Goal: Information Seeking & Learning: Learn about a topic

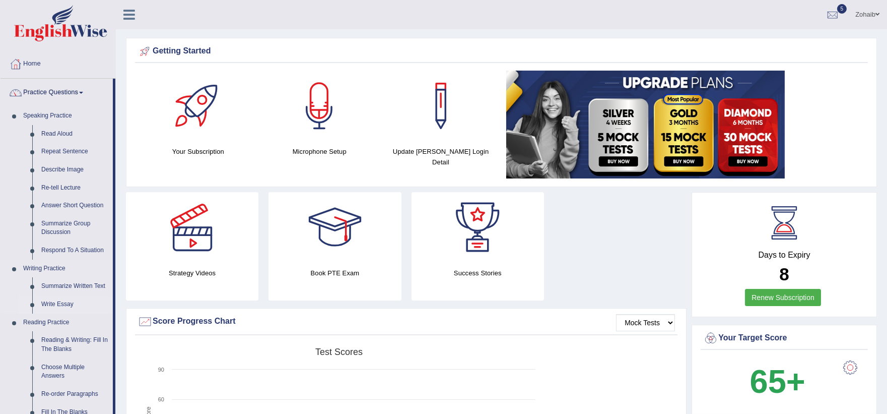
click at [67, 301] on link "Write Essay" at bounding box center [75, 304] width 76 height 18
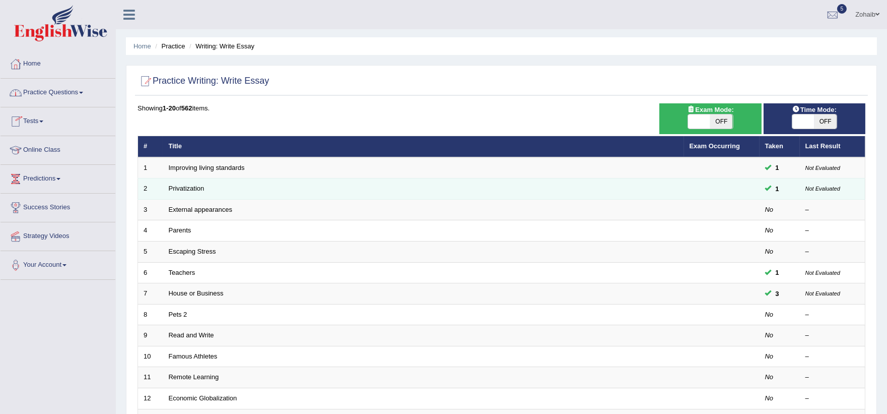
click at [189, 197] on td "Privatization" at bounding box center [423, 188] width 521 height 21
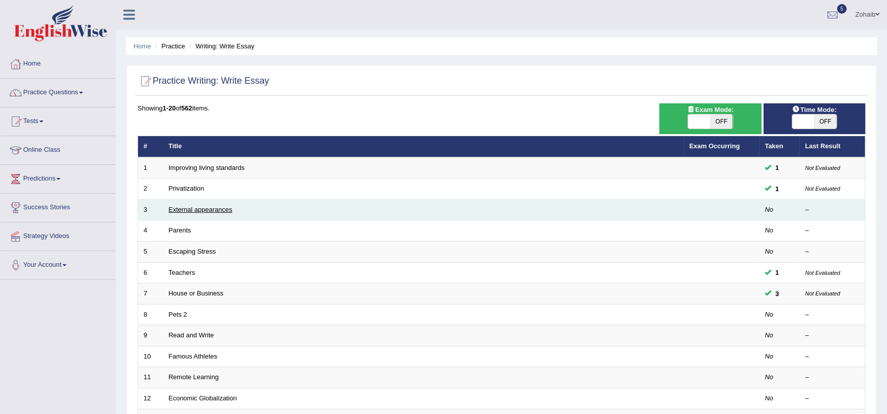
click at [188, 206] on link "External appearances" at bounding box center [200, 210] width 63 height 8
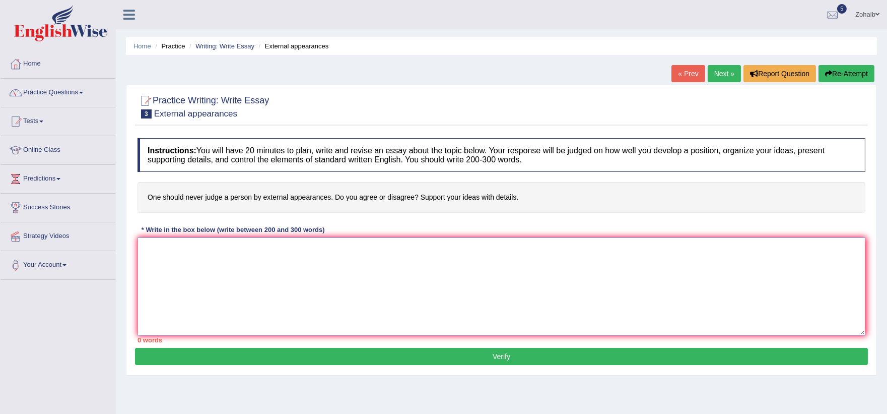
click at [339, 245] on textarea at bounding box center [502, 286] width 728 height 98
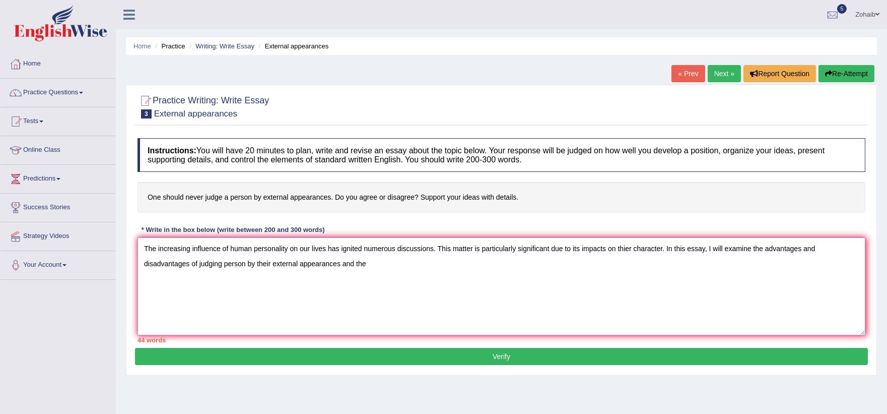
drag, startPoint x: 268, startPoint y: 264, endPoint x: 260, endPoint y: 259, distance: 9.5
click at [260, 259] on textarea "The increasing influence of human personality on our lives has ignited numerous…" at bounding box center [502, 286] width 728 height 98
click at [257, 265] on textarea "The increasing influence of human personality on our lives has ignited numerous…" at bounding box center [502, 286] width 728 height 98
click at [259, 267] on textarea "The increasing influence of human personality on our lives has ignited numerous…" at bounding box center [502, 286] width 728 height 98
click at [401, 266] on textarea "The increasing influence of human personality on our lives has ignited numerous…" at bounding box center [502, 286] width 728 height 98
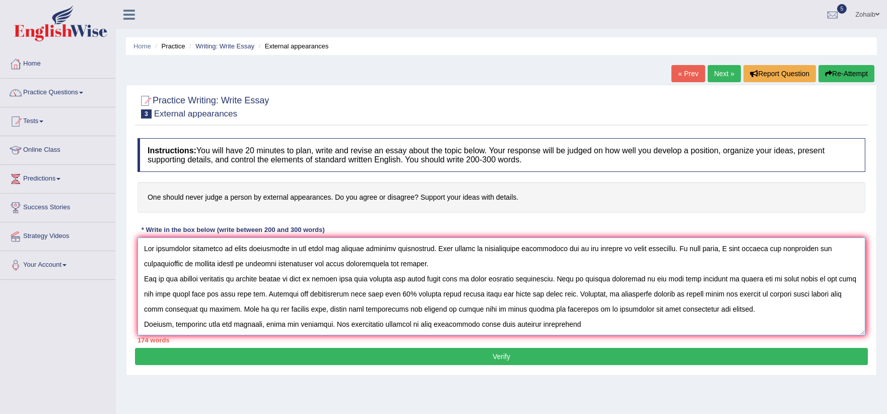
drag, startPoint x: 491, startPoint y: 322, endPoint x: 517, endPoint y: 374, distance: 58.2
click at [494, 330] on textarea at bounding box center [502, 286] width 728 height 98
click at [605, 327] on textarea at bounding box center [502, 286] width 728 height 98
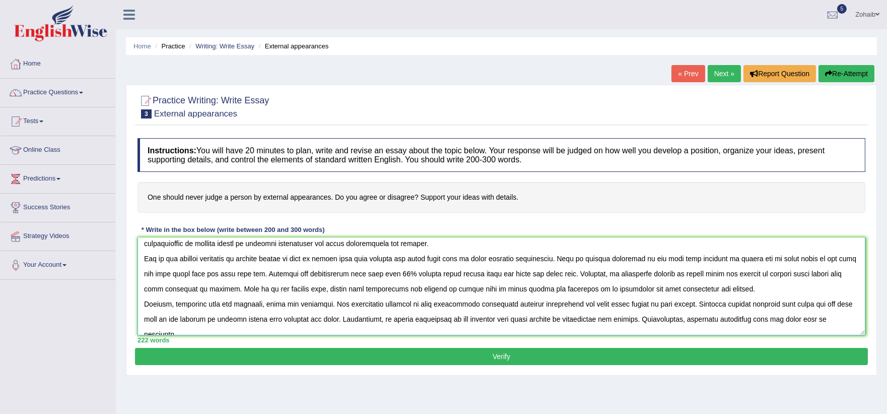
scroll to position [30, 0]
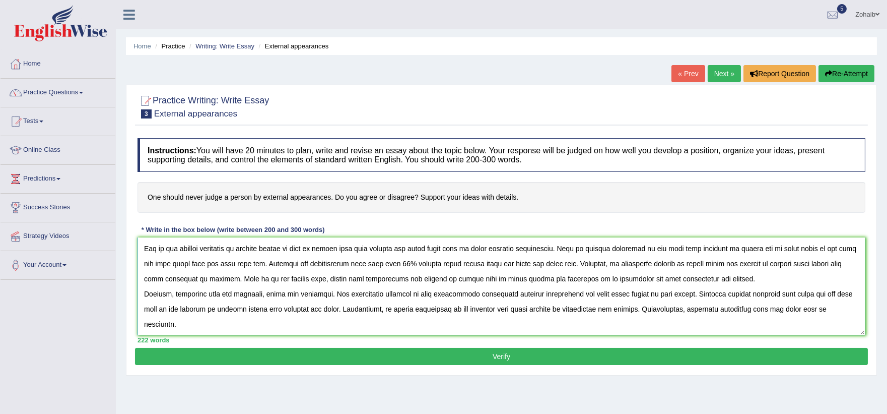
type textarea "The increasing influence of human personality on our lives has ignited numerous…"
click at [429, 350] on button "Verify" at bounding box center [501, 356] width 733 height 17
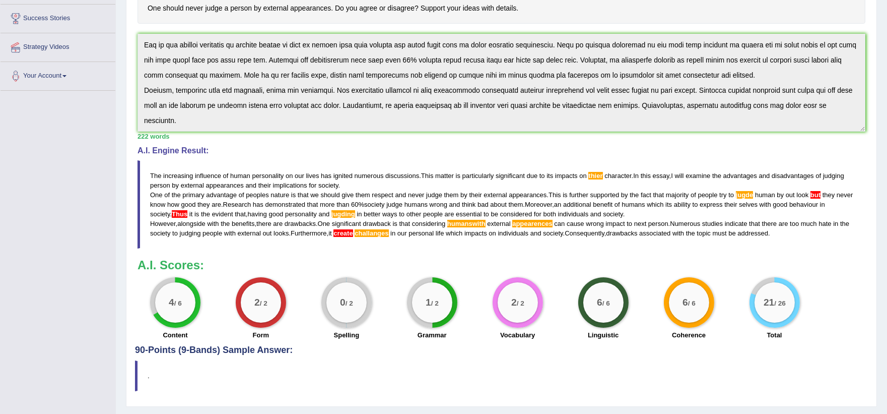
scroll to position [215, 0]
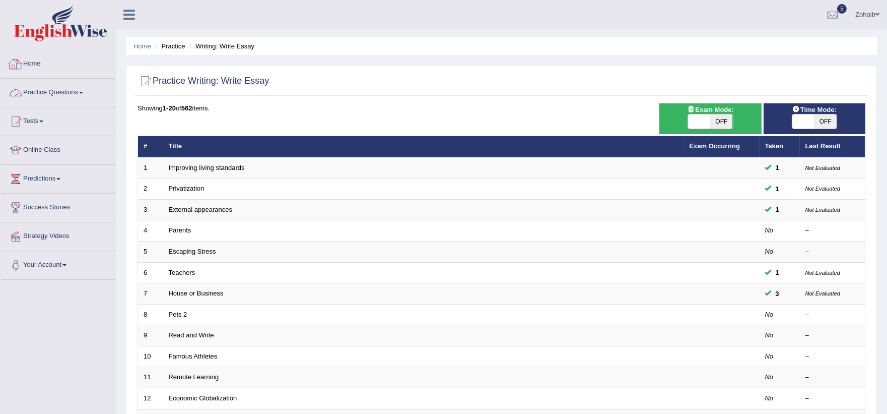
click at [39, 63] on link "Home" at bounding box center [58, 62] width 115 height 25
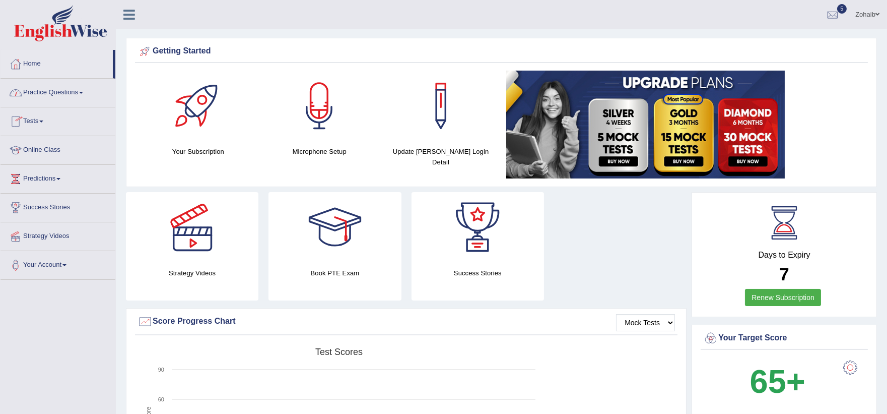
click at [71, 93] on link "Practice Questions" at bounding box center [58, 91] width 115 height 25
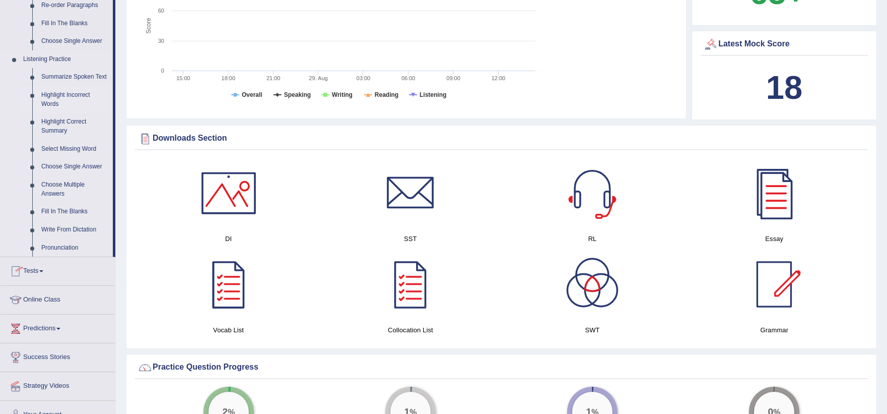
scroll to position [361, 0]
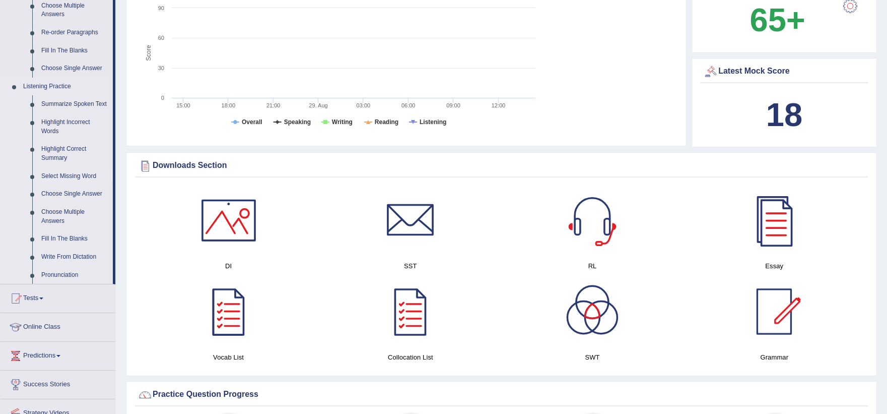
click at [76, 175] on link "Select Missing Word" at bounding box center [75, 176] width 76 height 18
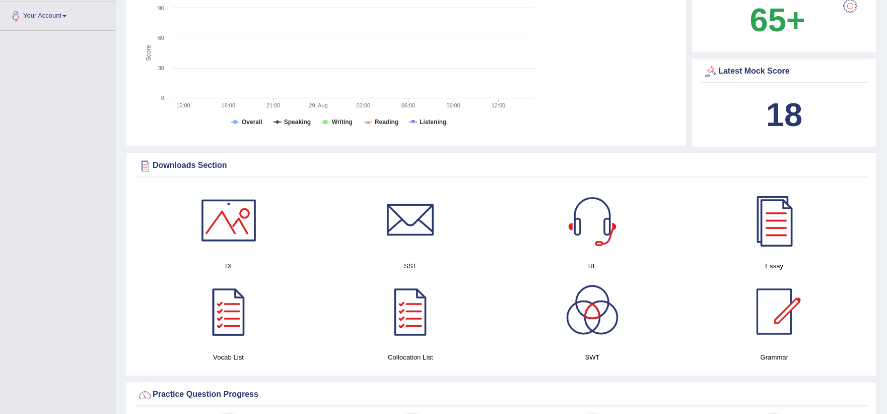
scroll to position [137, 0]
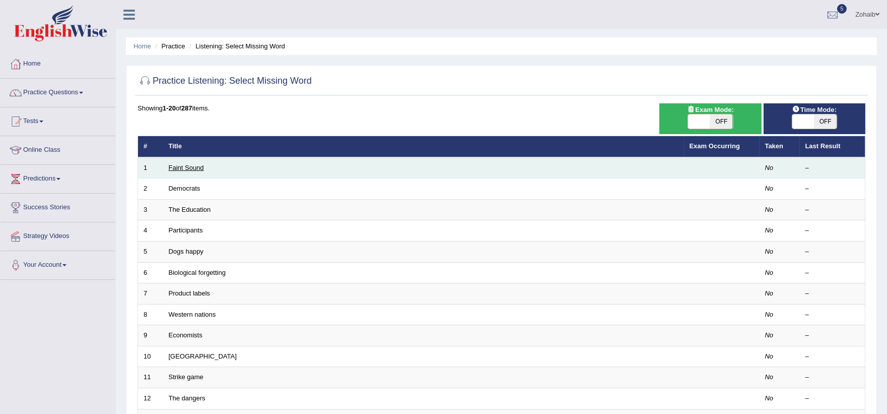
click at [173, 167] on link "Faint Sound" at bounding box center [186, 168] width 35 height 8
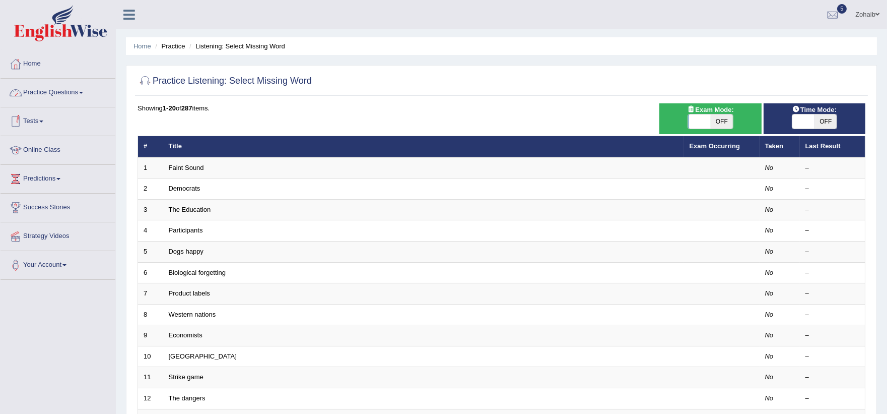
click at [57, 91] on link "Practice Questions" at bounding box center [58, 91] width 115 height 25
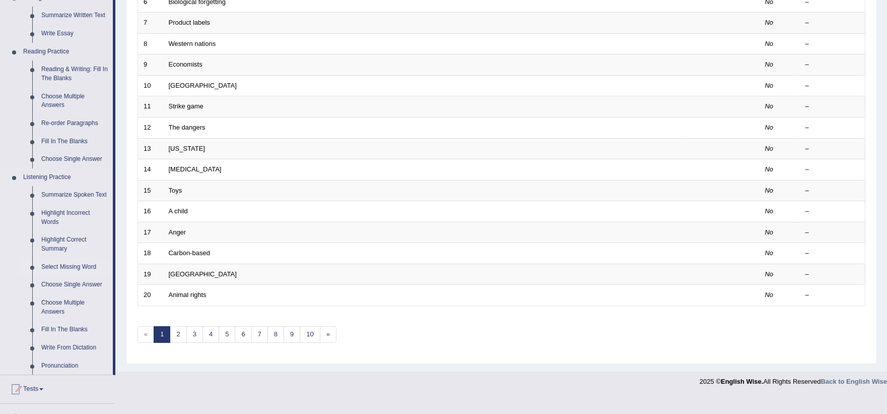
scroll to position [280, 0]
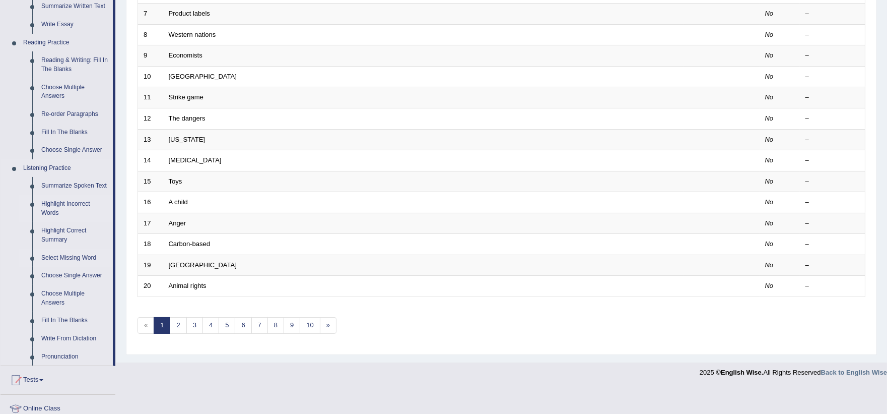
click at [72, 204] on link "Highlight Incorrect Words" at bounding box center [75, 208] width 76 height 27
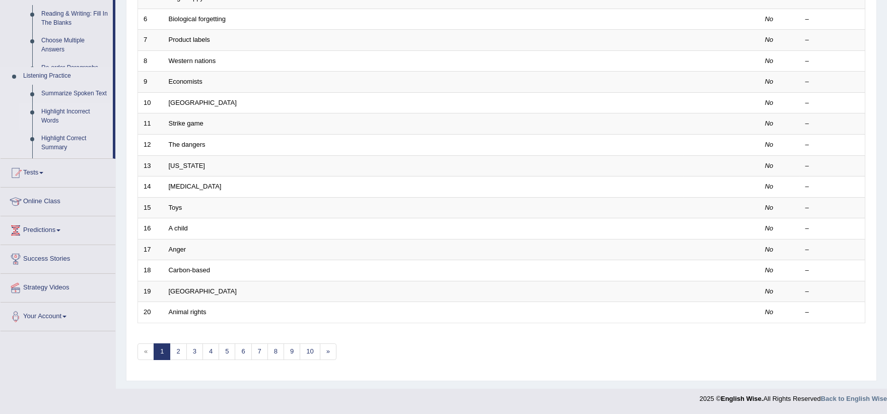
scroll to position [253, 0]
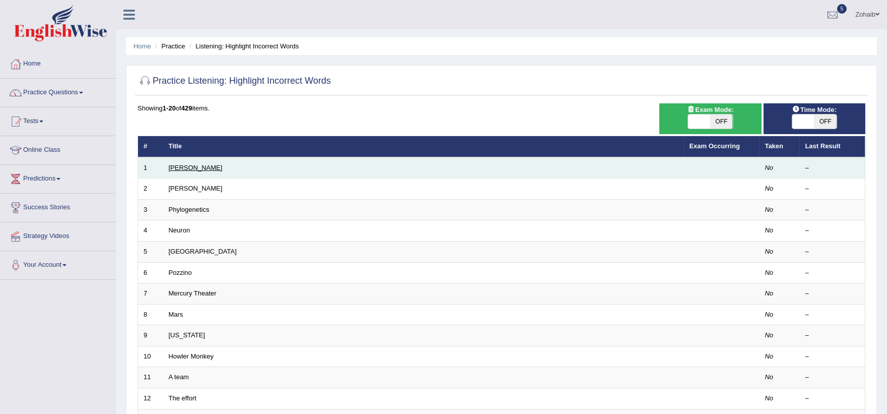
click at [182, 166] on link "[PERSON_NAME]" at bounding box center [196, 168] width 54 height 8
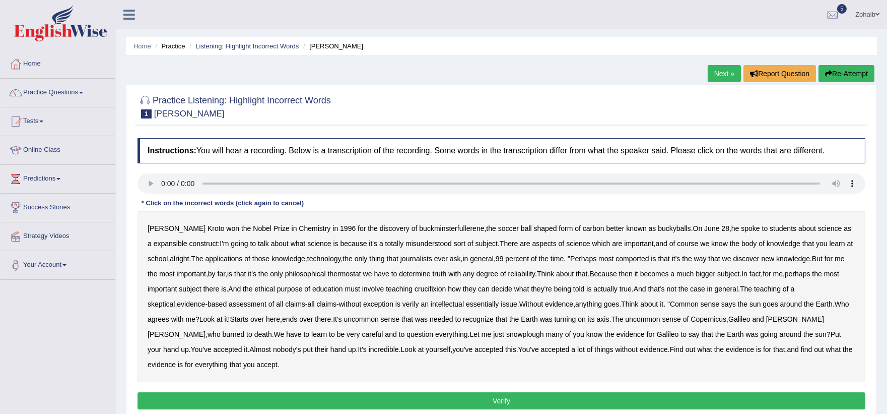
click at [170, 242] on b "expansible" at bounding box center [171, 243] width 34 height 8
click at [642, 263] on div "Harold Kroto won the Nobel Prize in Chemistry in 1996 for the discovery of buck…" at bounding box center [502, 296] width 728 height 171
click at [647, 261] on b "comported" at bounding box center [632, 258] width 33 height 8
click at [358, 274] on b "thermostat" at bounding box center [344, 274] width 33 height 8
click at [446, 288] on b "crucifixion" at bounding box center [430, 289] width 31 height 8
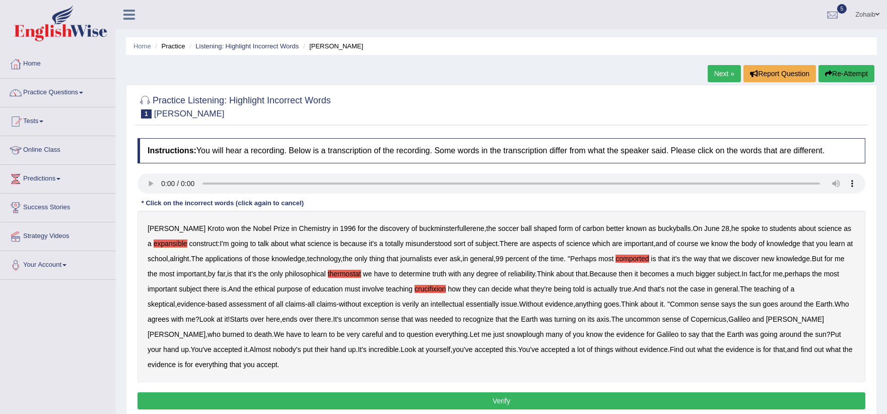
click at [403, 305] on b "verily" at bounding box center [411, 304] width 17 height 8
click at [447, 298] on div "Harold Kroto won the Nobel Prize in Chemistry in 1996 for the discovery of buck…" at bounding box center [502, 296] width 728 height 171
click at [466, 302] on b "essentially" at bounding box center [482, 304] width 33 height 8
click at [506, 331] on b "snowplough" at bounding box center [525, 334] width 38 height 8
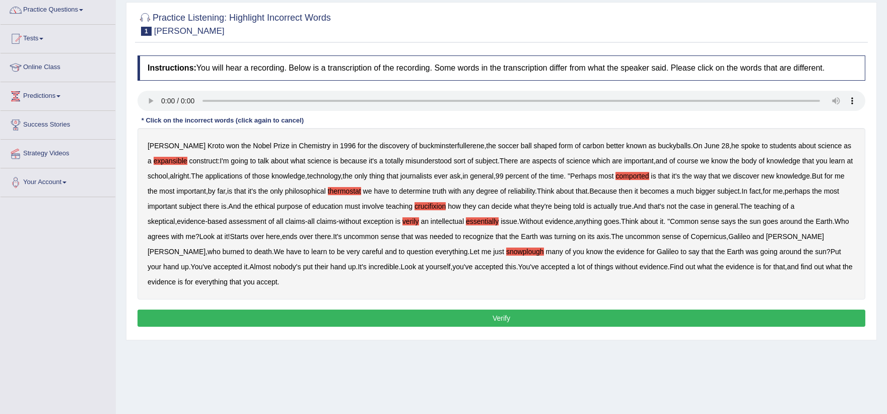
scroll to position [112, 0]
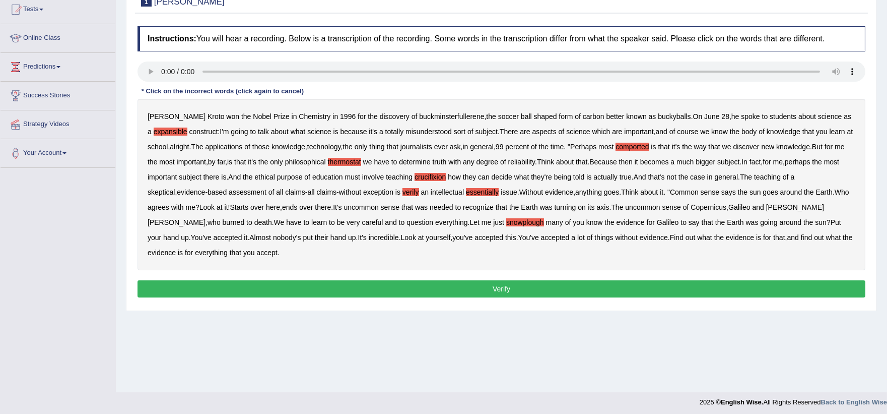
click at [494, 289] on button "Verify" at bounding box center [502, 288] width 728 height 17
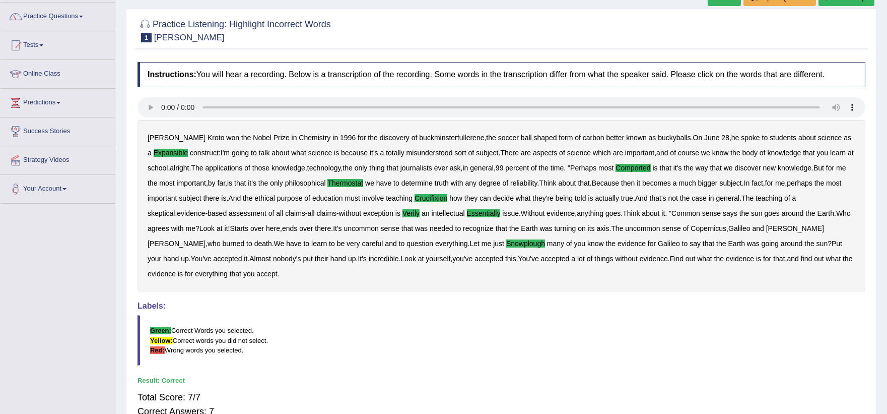
scroll to position [0, 0]
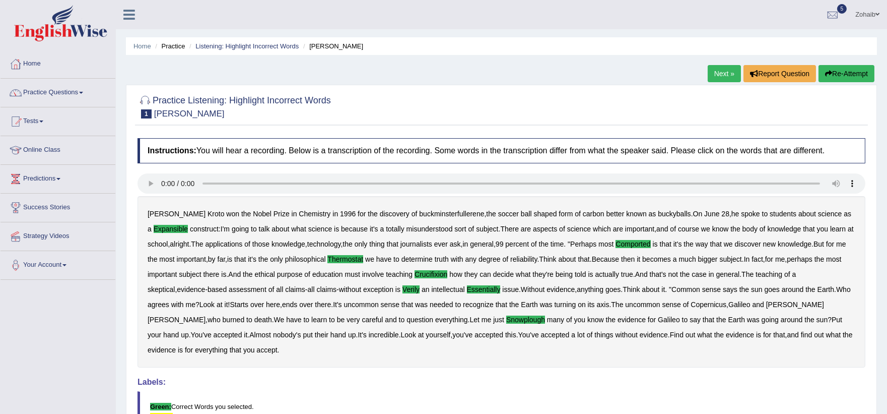
click at [727, 75] on link "Next »" at bounding box center [724, 73] width 33 height 17
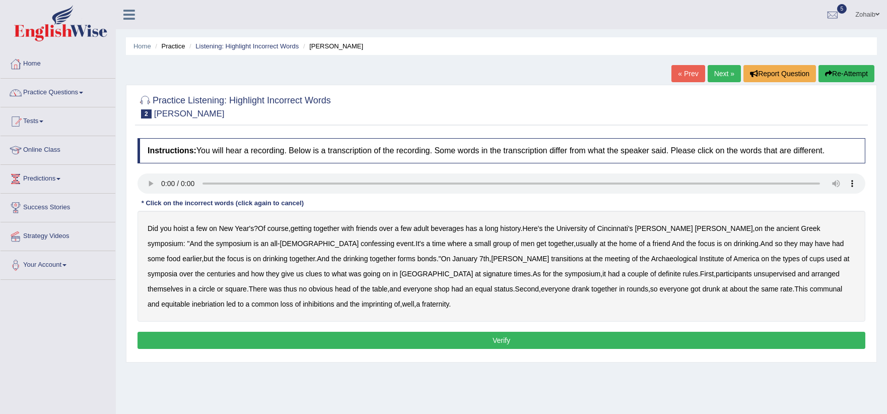
click at [361, 245] on b "confessing" at bounding box center [378, 243] width 34 height 8
click at [551, 260] on b "transitions" at bounding box center [567, 258] width 32 height 8
click at [483, 273] on b "signature" at bounding box center [497, 274] width 29 height 8
click at [754, 271] on b "unsupervised" at bounding box center [775, 274] width 42 height 8
click at [434, 290] on b "shop" at bounding box center [441, 289] width 15 height 8
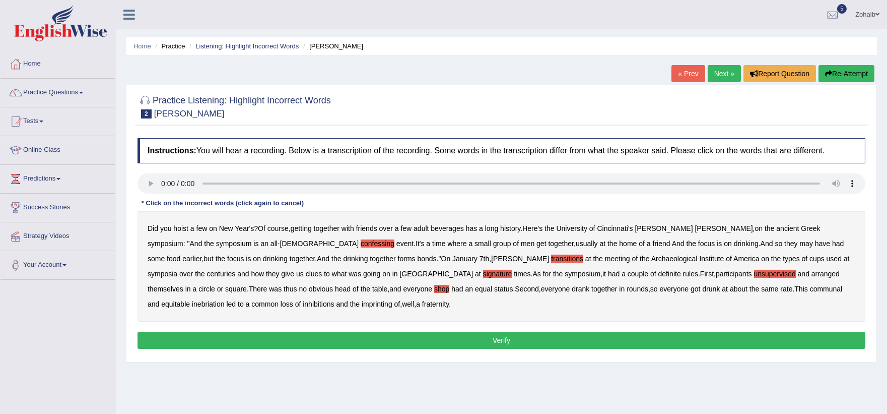
click at [362, 301] on b "imprinting" at bounding box center [377, 304] width 31 height 8
click at [269, 338] on button "Verify" at bounding box center [502, 340] width 728 height 17
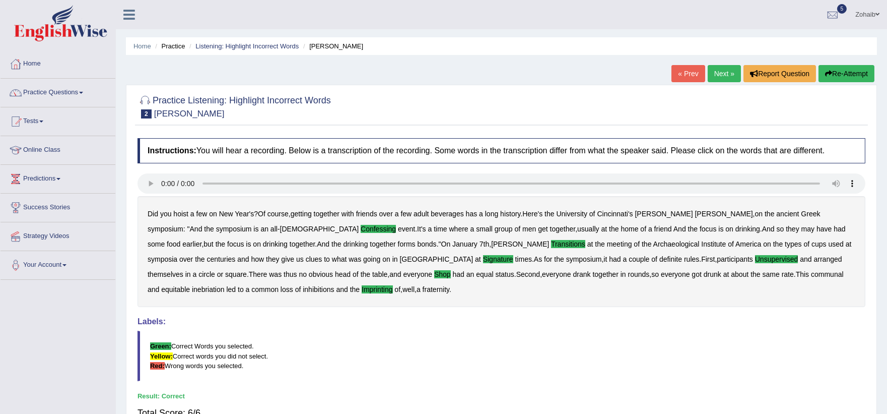
click at [710, 71] on link "Next »" at bounding box center [724, 73] width 33 height 17
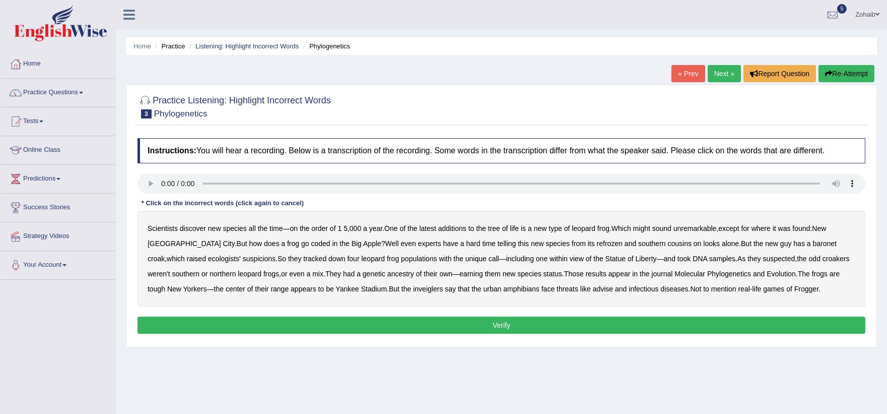
click at [311, 244] on b "coded" at bounding box center [320, 243] width 19 height 8
click at [625, 239] on b "and" at bounding box center [631, 243] width 12 height 8
click at [597, 243] on b "refrozen" at bounding box center [610, 243] width 26 height 8
click at [625, 242] on b "and" at bounding box center [631, 243] width 12 height 8
click at [813, 247] on b "baronet" at bounding box center [825, 243] width 24 height 8
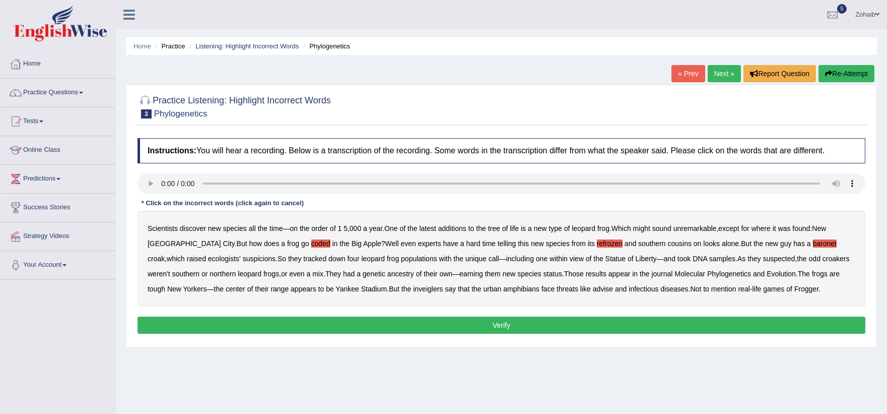
click at [413, 287] on b "inveiglers" at bounding box center [428, 289] width 30 height 8
click at [593, 291] on b "advise" at bounding box center [603, 289] width 20 height 8
click at [629, 290] on b "infectious" at bounding box center [644, 289] width 30 height 8
click at [547, 320] on button "Verify" at bounding box center [502, 324] width 728 height 17
